Goal: Use online tool/utility: Utilize a website feature to perform a specific function

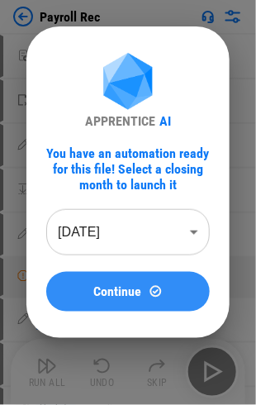
click at [149, 290] on img at bounding box center [156, 291] width 14 height 14
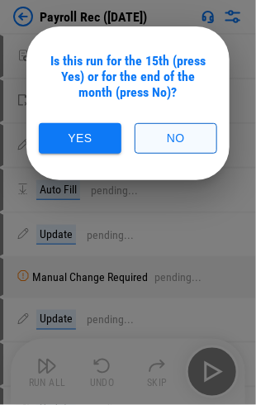
click at [159, 131] on button "No" at bounding box center [176, 138] width 83 height 31
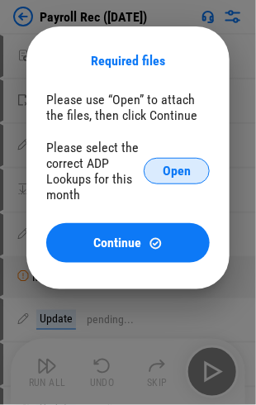
click at [159, 162] on button "Open" at bounding box center [177, 171] width 66 height 26
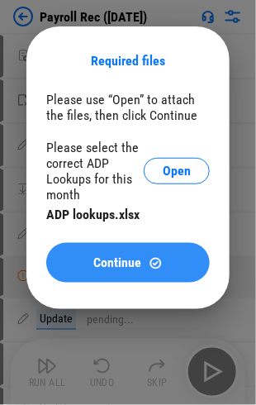
click at [117, 269] on span "Continue" at bounding box center [118, 262] width 48 height 13
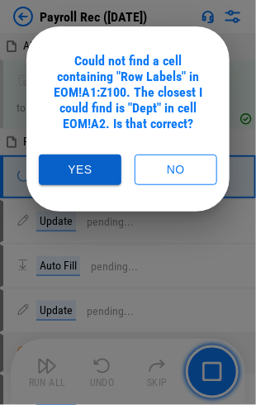
click at [78, 171] on button "Yes" at bounding box center [80, 170] width 83 height 31
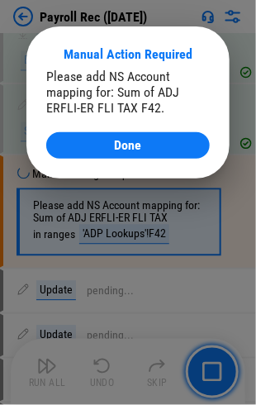
scroll to position [261, 0]
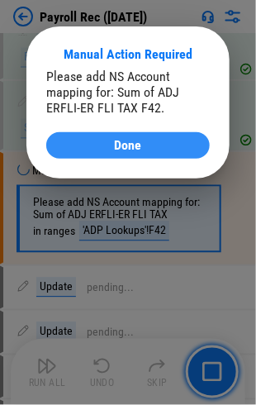
click at [143, 135] on button "Done" at bounding box center [128, 145] width 164 height 26
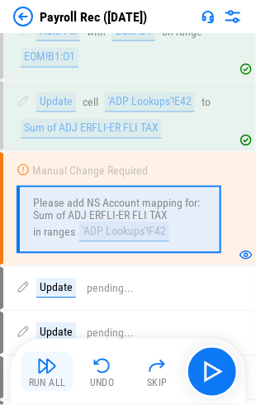
click at [51, 375] on img "button" at bounding box center [47, 366] width 20 height 20
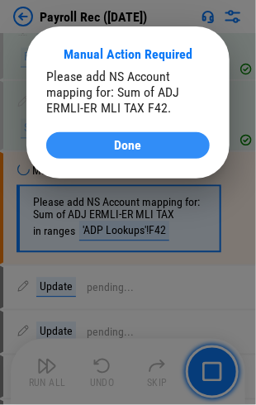
click at [138, 149] on span "Done" at bounding box center [128, 145] width 27 height 13
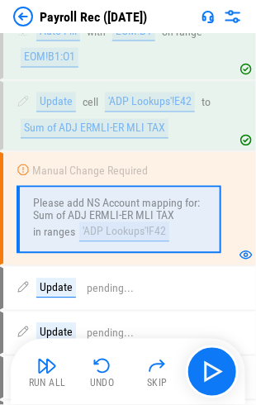
click at [54, 350] on div "Run All Undo Skip" at bounding box center [130, 371] width 218 height 53
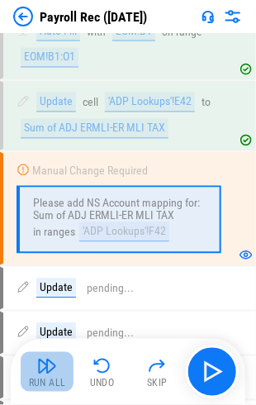
click at [55, 368] on img "button" at bounding box center [47, 366] width 20 height 20
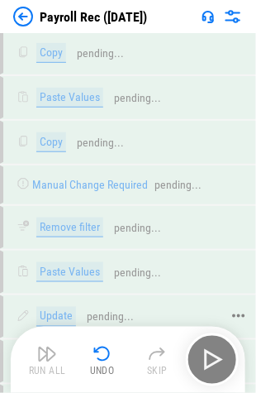
scroll to position [7853, 0]
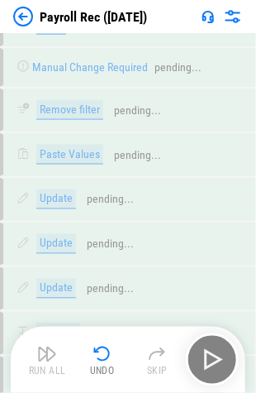
click at [26, 14] on img at bounding box center [23, 17] width 20 height 20
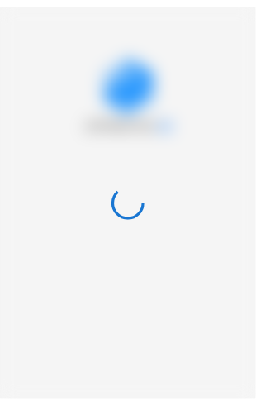
scroll to position [0, 0]
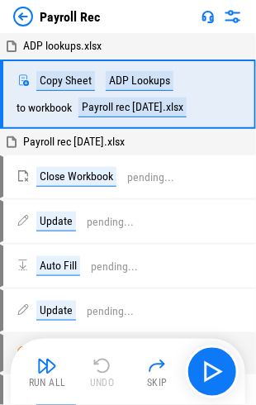
click at [39, 370] on img "button" at bounding box center [47, 366] width 20 height 20
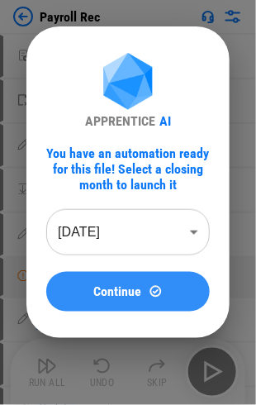
click at [155, 284] on img at bounding box center [156, 291] width 14 height 14
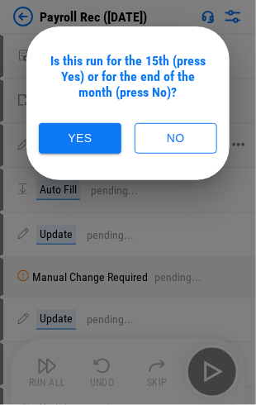
click at [160, 139] on button "No" at bounding box center [176, 138] width 83 height 31
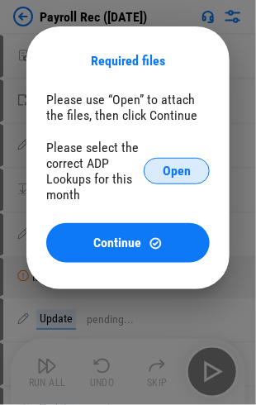
click at [160, 166] on button "Open" at bounding box center [177, 171] width 66 height 26
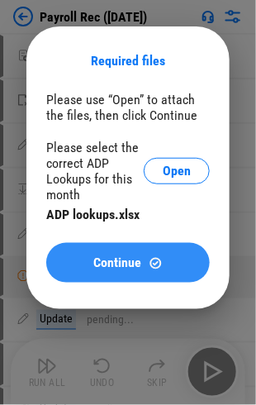
click at [123, 264] on span "Continue" at bounding box center [118, 262] width 48 height 13
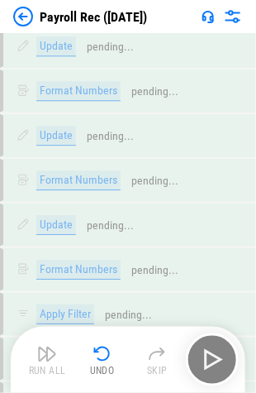
scroll to position [7749, 0]
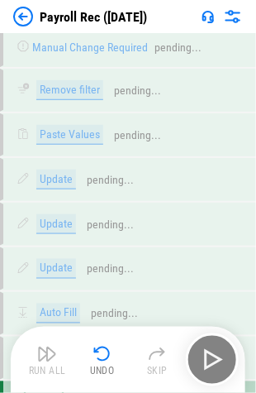
click at [25, 14] on img at bounding box center [23, 17] width 20 height 20
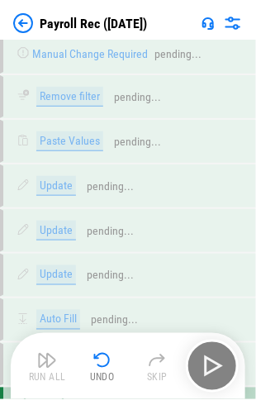
scroll to position [0, 0]
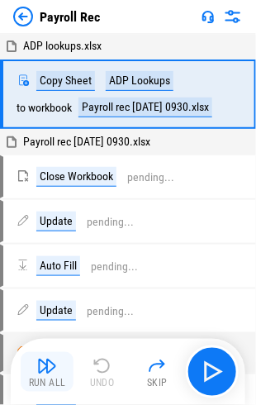
click at [33, 374] on button "Run All" at bounding box center [47, 372] width 53 height 40
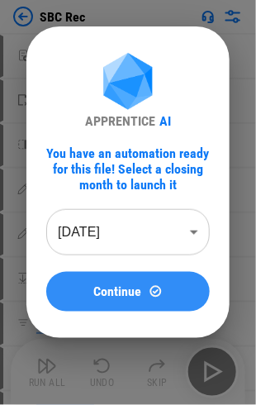
click at [107, 283] on button "Continue" at bounding box center [128, 292] width 164 height 40
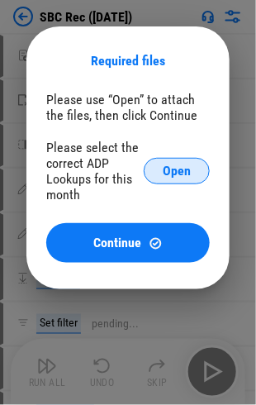
click at [169, 179] on button "Open" at bounding box center [177, 171] width 66 height 26
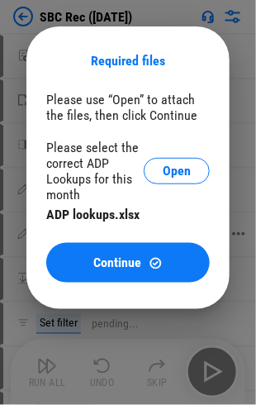
click at [135, 261] on span "Continue" at bounding box center [118, 262] width 48 height 13
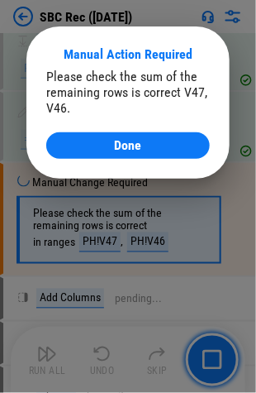
scroll to position [775, 0]
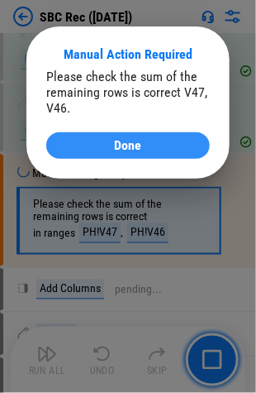
click at [176, 145] on div "Done" at bounding box center [128, 145] width 124 height 13
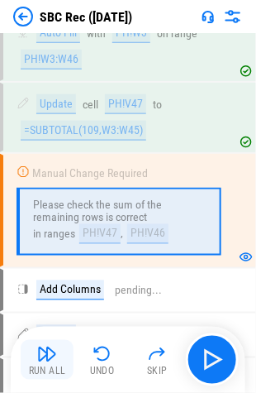
click at [53, 350] on img "button" at bounding box center [47, 354] width 20 height 20
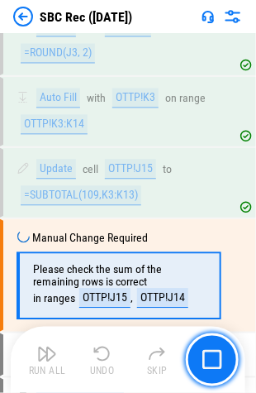
scroll to position [1631, 0]
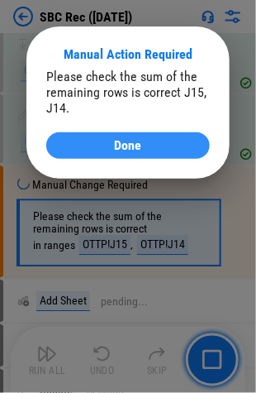
click at [112, 149] on div "Done" at bounding box center [128, 145] width 124 height 13
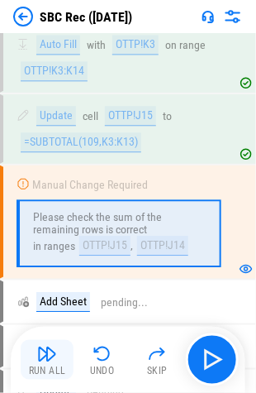
click at [48, 361] on img "button" at bounding box center [47, 354] width 20 height 20
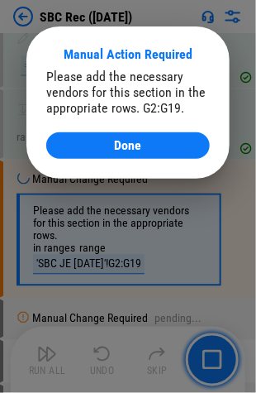
scroll to position [2764, 0]
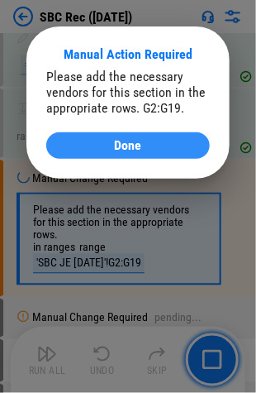
click at [175, 152] on div "Done" at bounding box center [128, 145] width 124 height 13
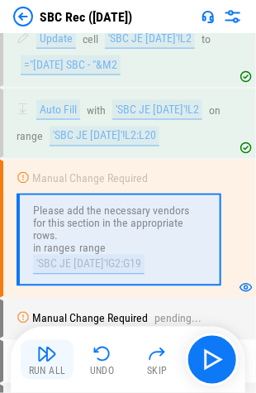
click at [53, 357] on img "button" at bounding box center [47, 354] width 20 height 20
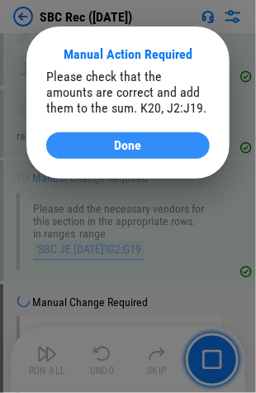
click at [167, 140] on div "Done" at bounding box center [128, 145] width 124 height 13
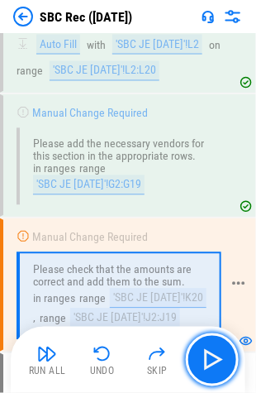
scroll to position [2892, 0]
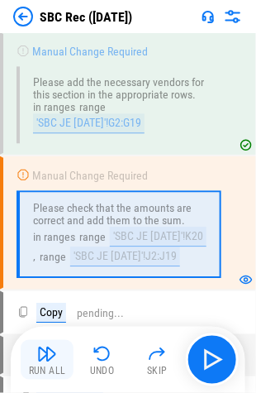
click at [50, 360] on img "button" at bounding box center [47, 354] width 20 height 20
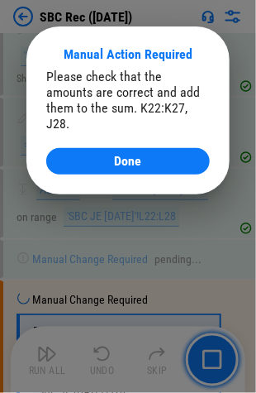
scroll to position [3908, 0]
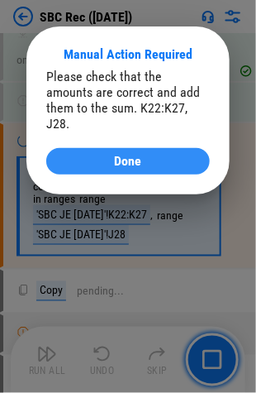
click at [150, 155] on div "Done" at bounding box center [128, 161] width 124 height 13
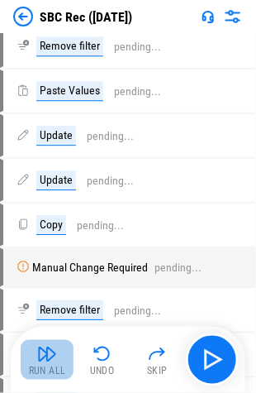
click at [42, 360] on img "button" at bounding box center [47, 354] width 20 height 20
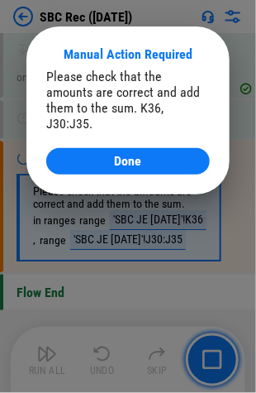
scroll to position [4921, 0]
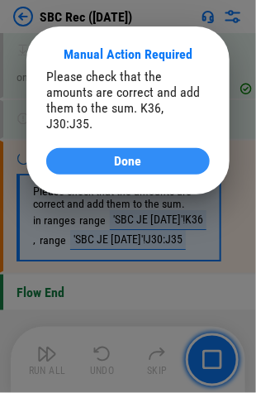
click at [131, 155] on button "Done" at bounding box center [128, 161] width 164 height 26
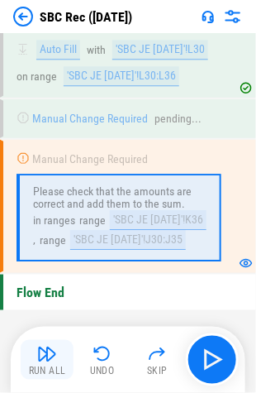
click at [43, 360] on img "button" at bounding box center [47, 354] width 20 height 20
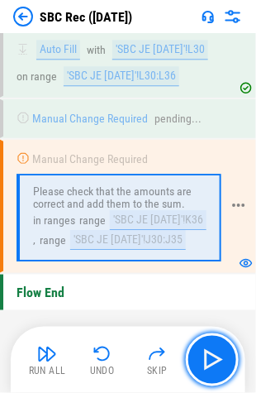
scroll to position [4921, 0]
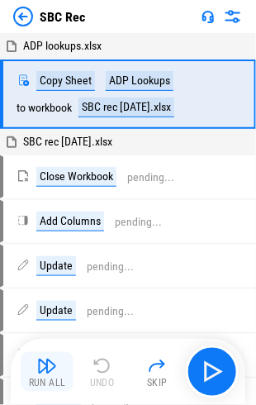
click at [40, 373] on img "button" at bounding box center [47, 366] width 20 height 20
